Goal: Information Seeking & Learning: Learn about a topic

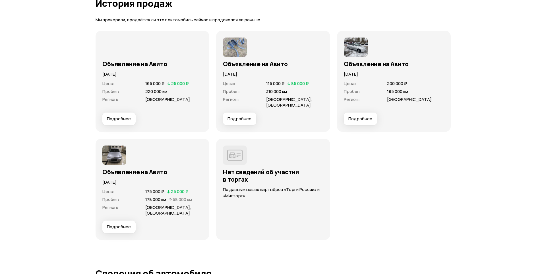
scroll to position [1650, 0]
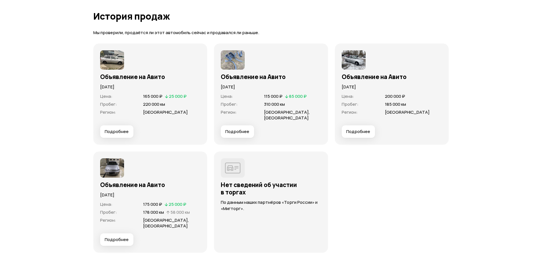
click at [114, 133] on span "Подробнее" at bounding box center [117, 132] width 24 height 6
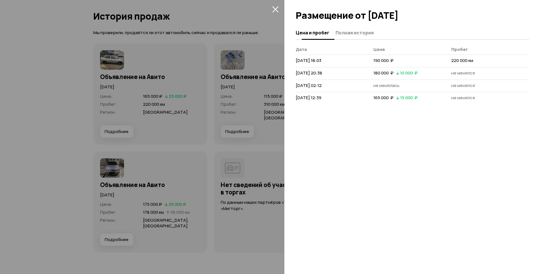
click at [360, 34] on span "Полная история" at bounding box center [355, 33] width 38 height 6
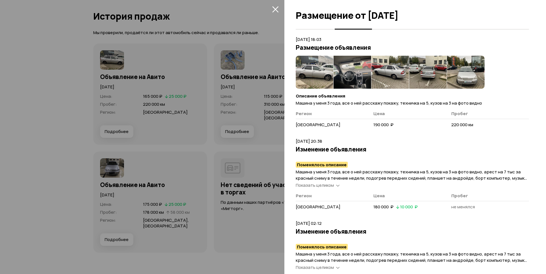
scroll to position [0, 0]
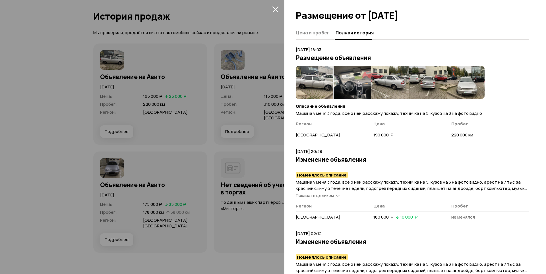
click at [307, 80] on img at bounding box center [315, 82] width 38 height 33
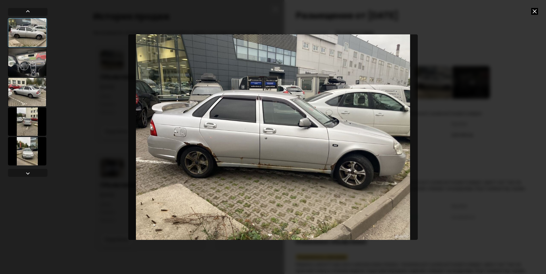
click at [29, 69] on div at bounding box center [27, 62] width 38 height 28
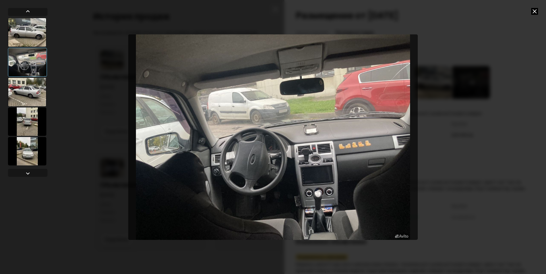
click at [26, 93] on div at bounding box center [27, 92] width 38 height 28
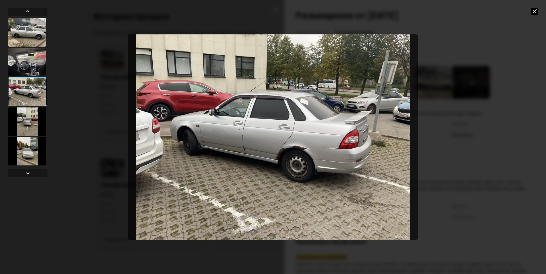
click at [19, 128] on div at bounding box center [27, 122] width 38 height 28
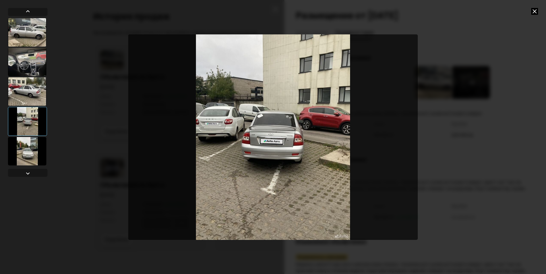
click at [24, 155] on div at bounding box center [27, 151] width 38 height 28
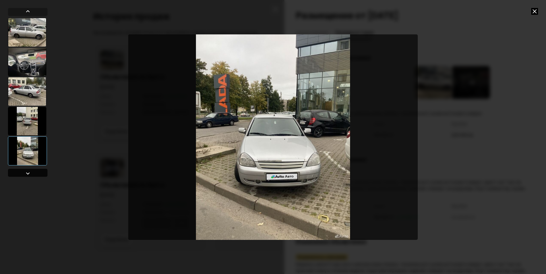
click at [21, 173] on div at bounding box center [28, 173] width 40 height 8
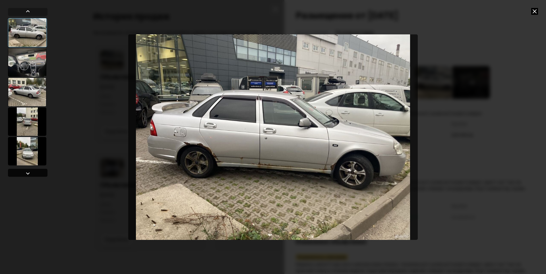
click at [21, 173] on div at bounding box center [28, 173] width 40 height 8
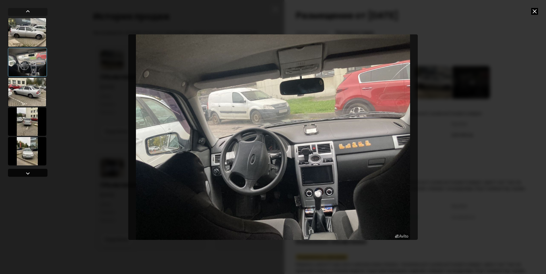
click at [21, 173] on div at bounding box center [28, 173] width 40 height 8
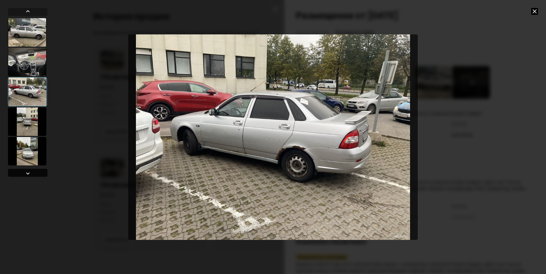
click at [21, 173] on div at bounding box center [28, 173] width 40 height 8
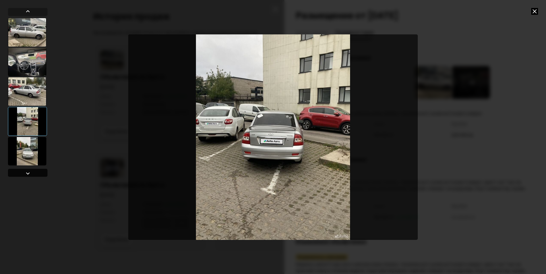
click at [20, 173] on div at bounding box center [28, 173] width 40 height 8
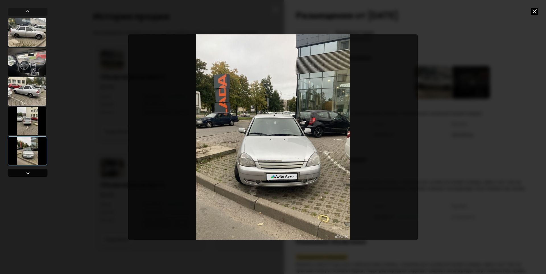
click at [20, 173] on div at bounding box center [28, 173] width 40 height 8
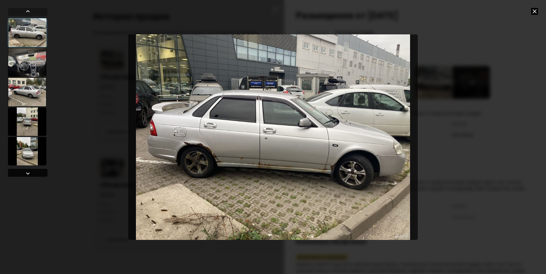
click at [20, 174] on div at bounding box center [28, 173] width 40 height 8
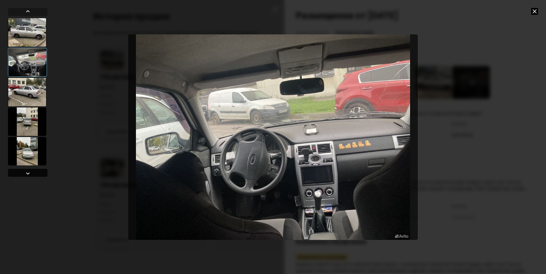
click at [20, 174] on div at bounding box center [28, 173] width 40 height 8
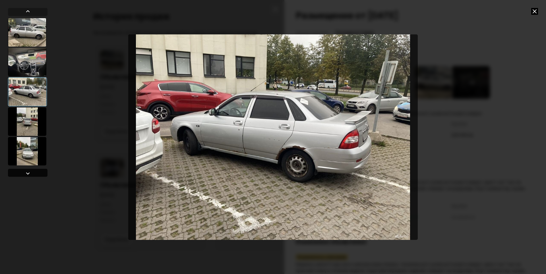
click at [20, 174] on div at bounding box center [28, 173] width 40 height 8
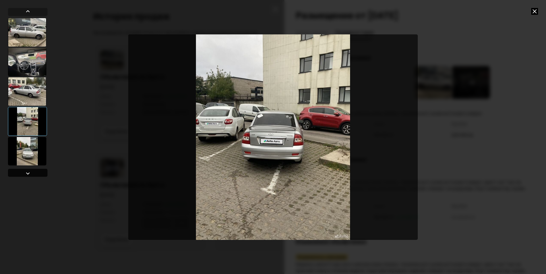
click at [20, 174] on div at bounding box center [28, 173] width 40 height 8
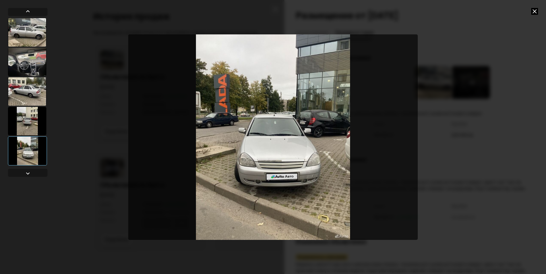
click at [535, 10] on icon at bounding box center [535, 11] width 7 height 7
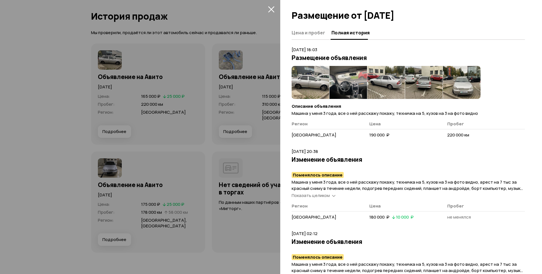
click at [34, 131] on div at bounding box center [271, 137] width 542 height 274
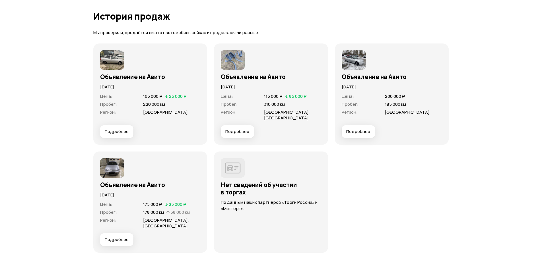
click at [237, 133] on span "Подробнее" at bounding box center [237, 132] width 24 height 6
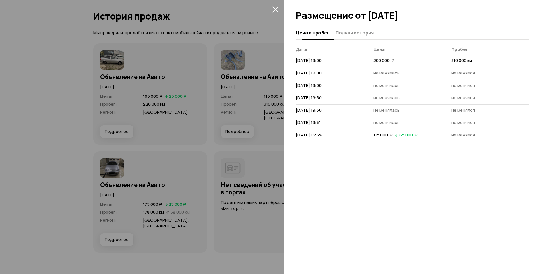
click at [347, 32] on span "Полная история" at bounding box center [355, 33] width 38 height 6
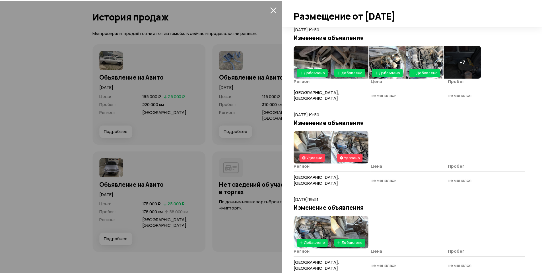
scroll to position [337, 0]
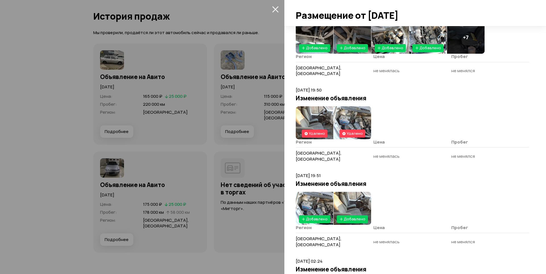
click at [59, 100] on div at bounding box center [273, 137] width 546 height 274
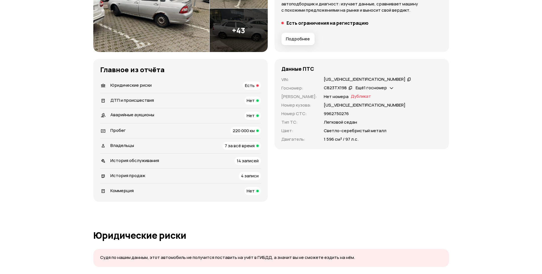
scroll to position [0, 0]
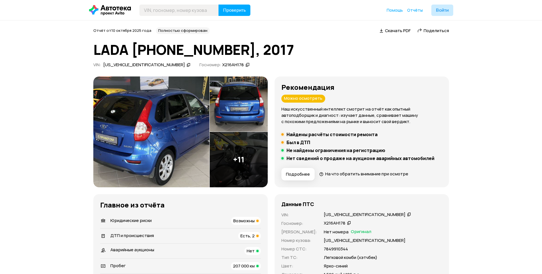
click at [431, 30] on span "Поделиться" at bounding box center [436, 31] width 25 height 6
